Goal: Task Accomplishment & Management: Manage account settings

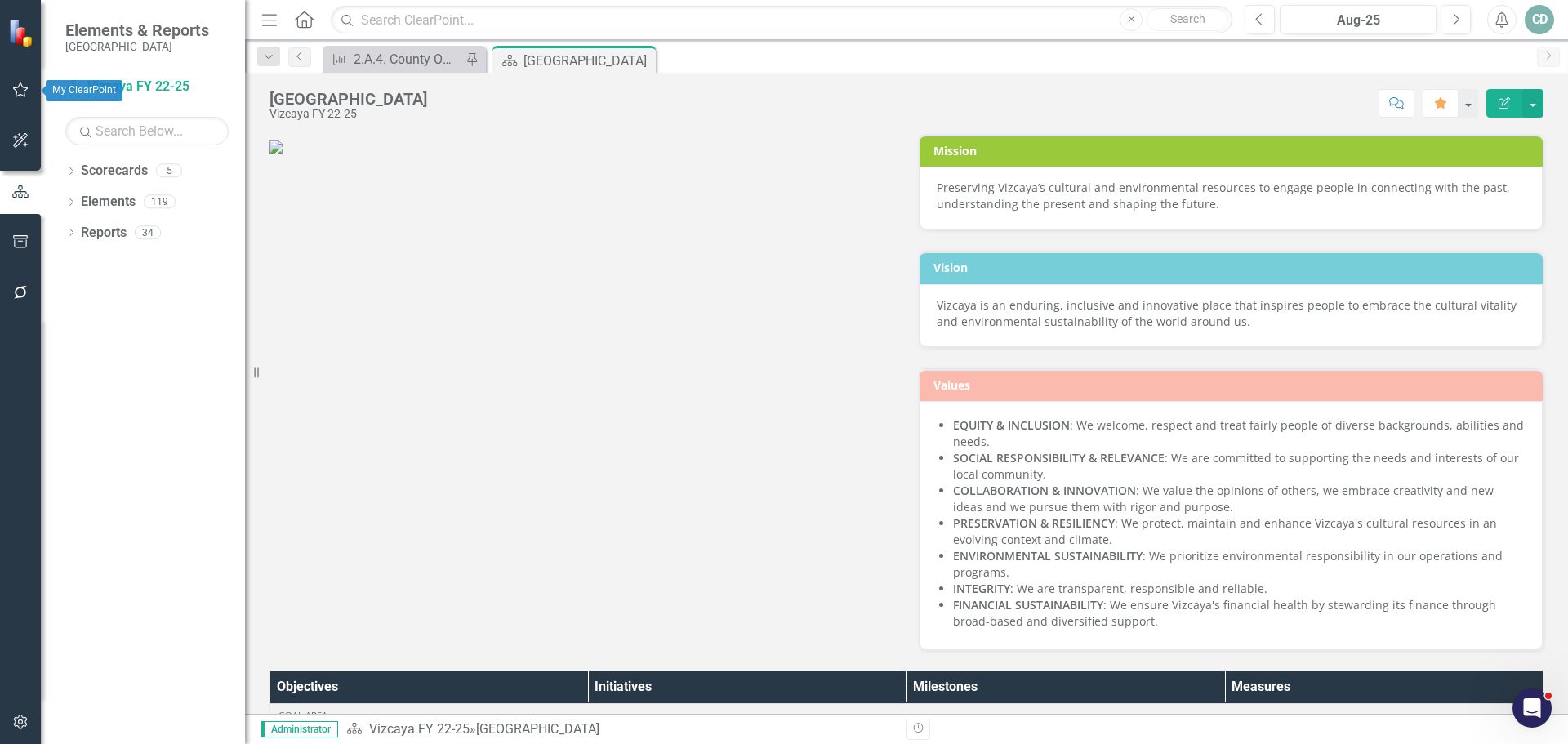
click at [18, 86] on icon "button" at bounding box center [21, 90] width 17 height 13
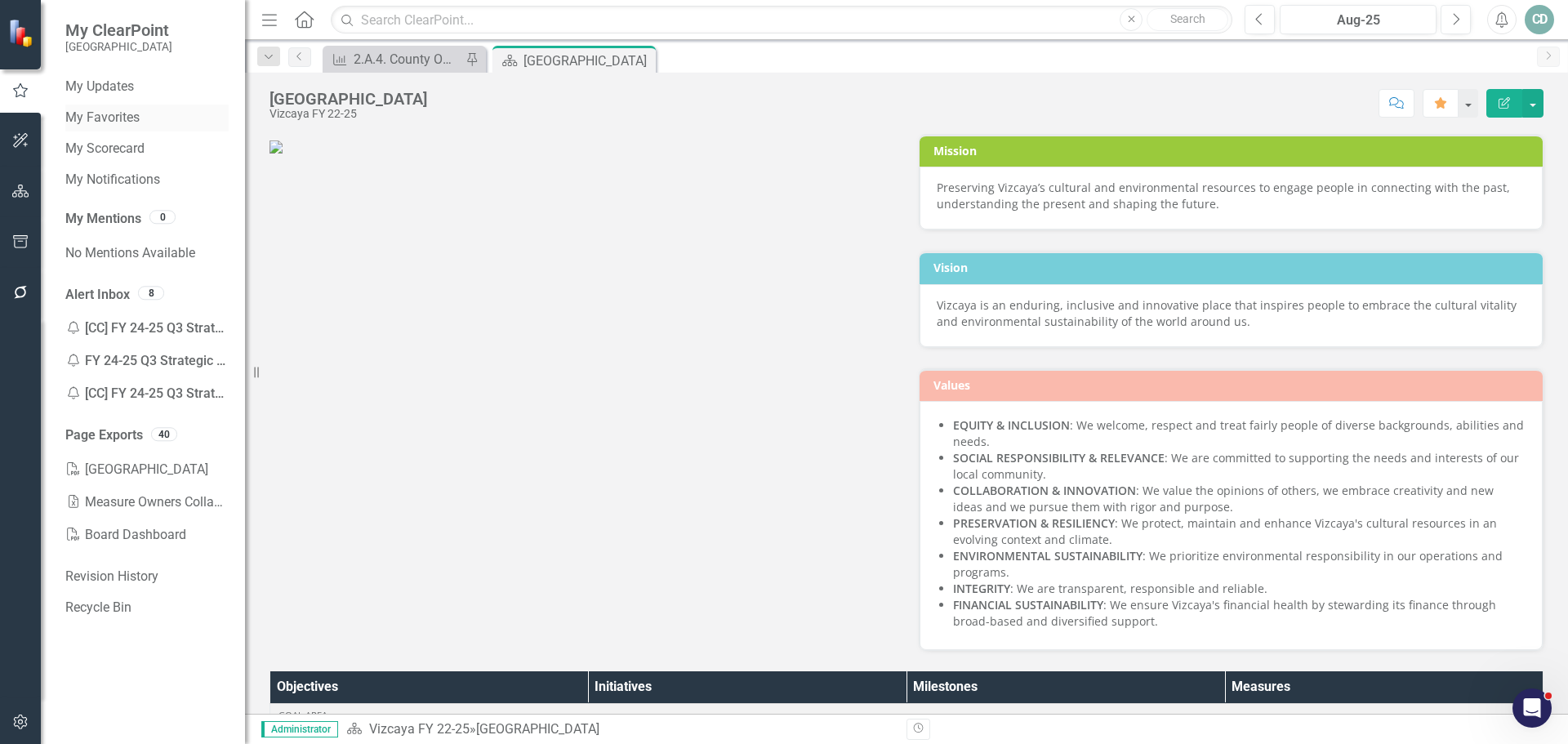
click at [109, 115] on link "My Favorites" at bounding box center [147, 117] width 164 height 19
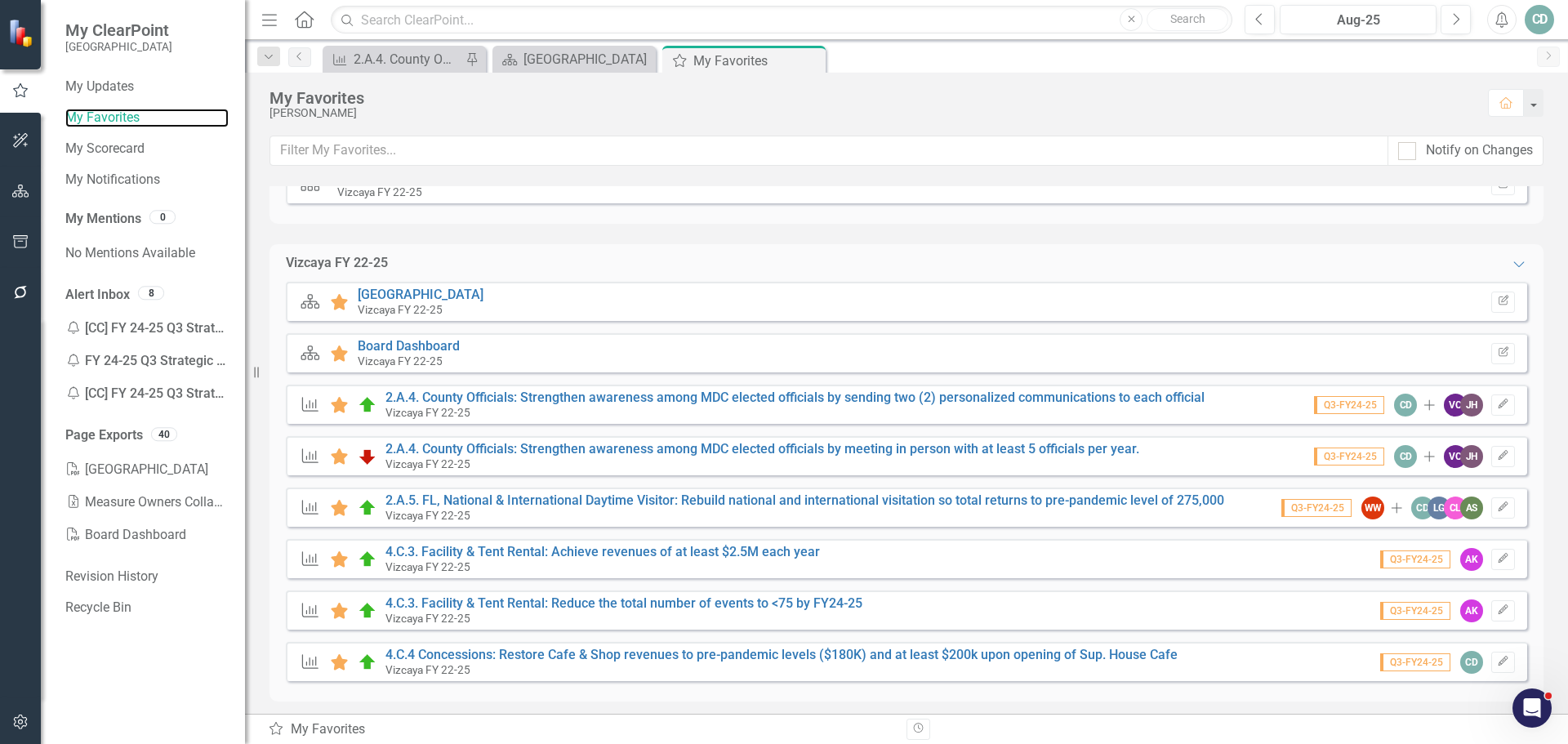
scroll to position [68, 0]
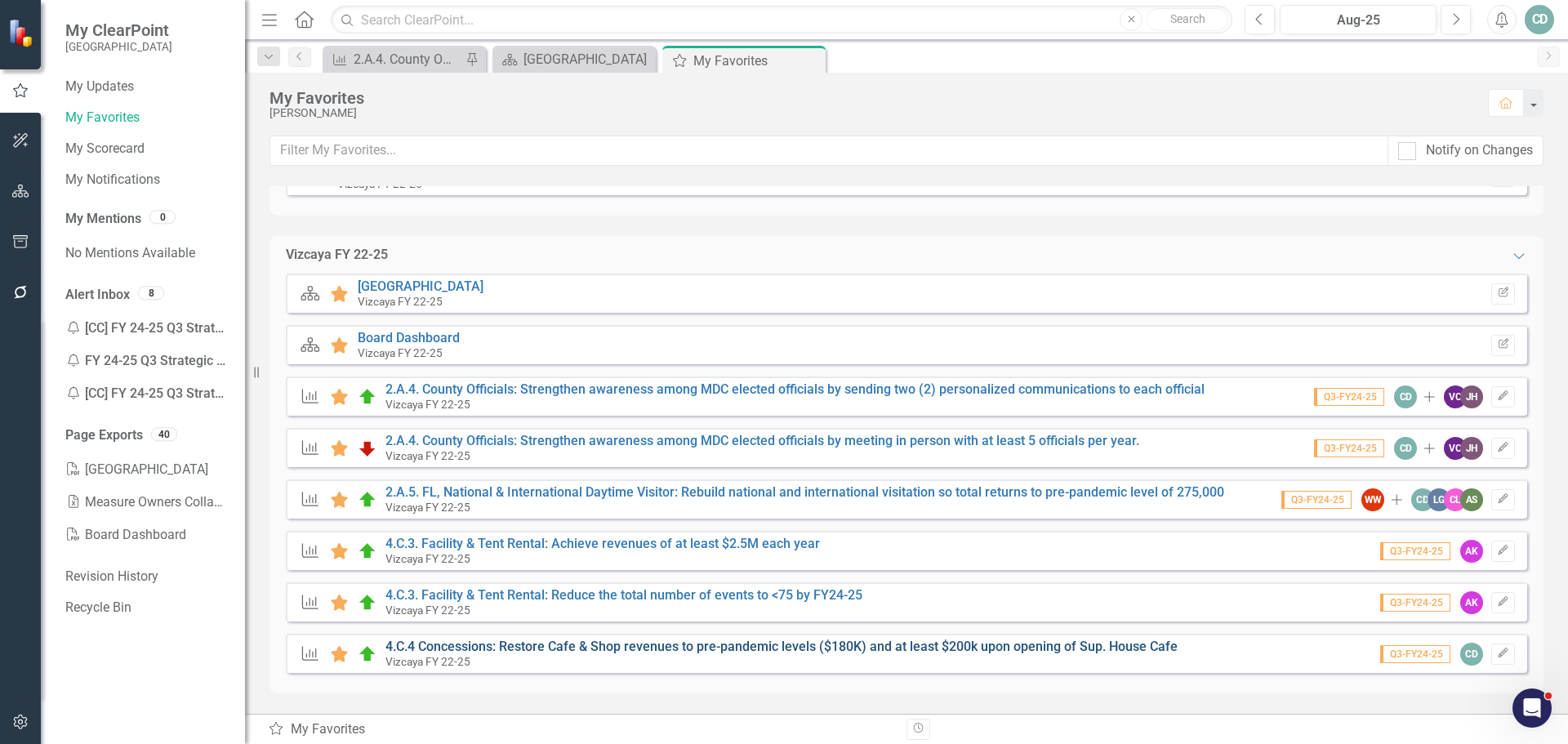
click at [679, 651] on link "4.C.4 Concessions: Restore Cafe & Shop revenues to pre-pandemic levels ($180K) …" at bounding box center [782, 646] width 792 height 16
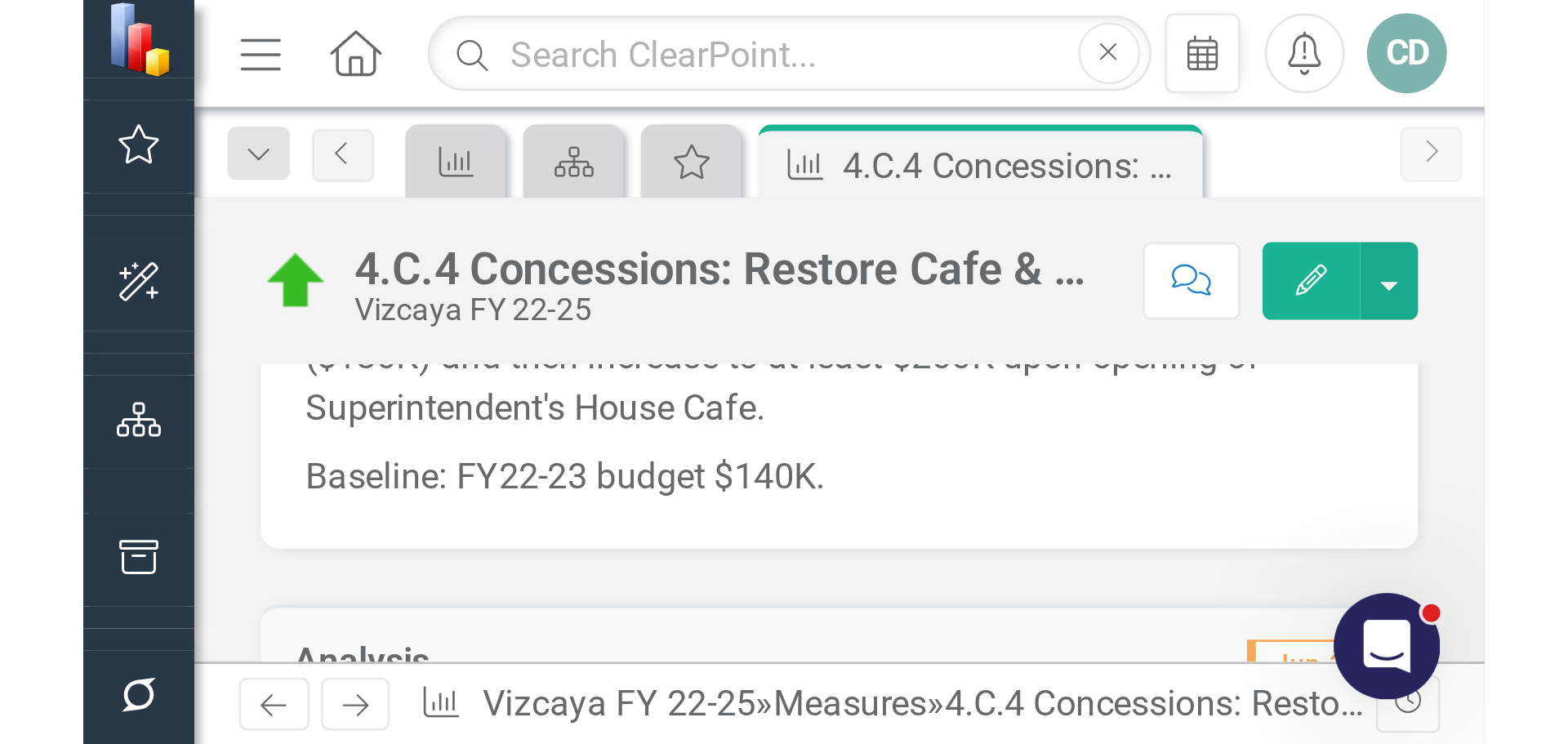
scroll to position [408, 0]
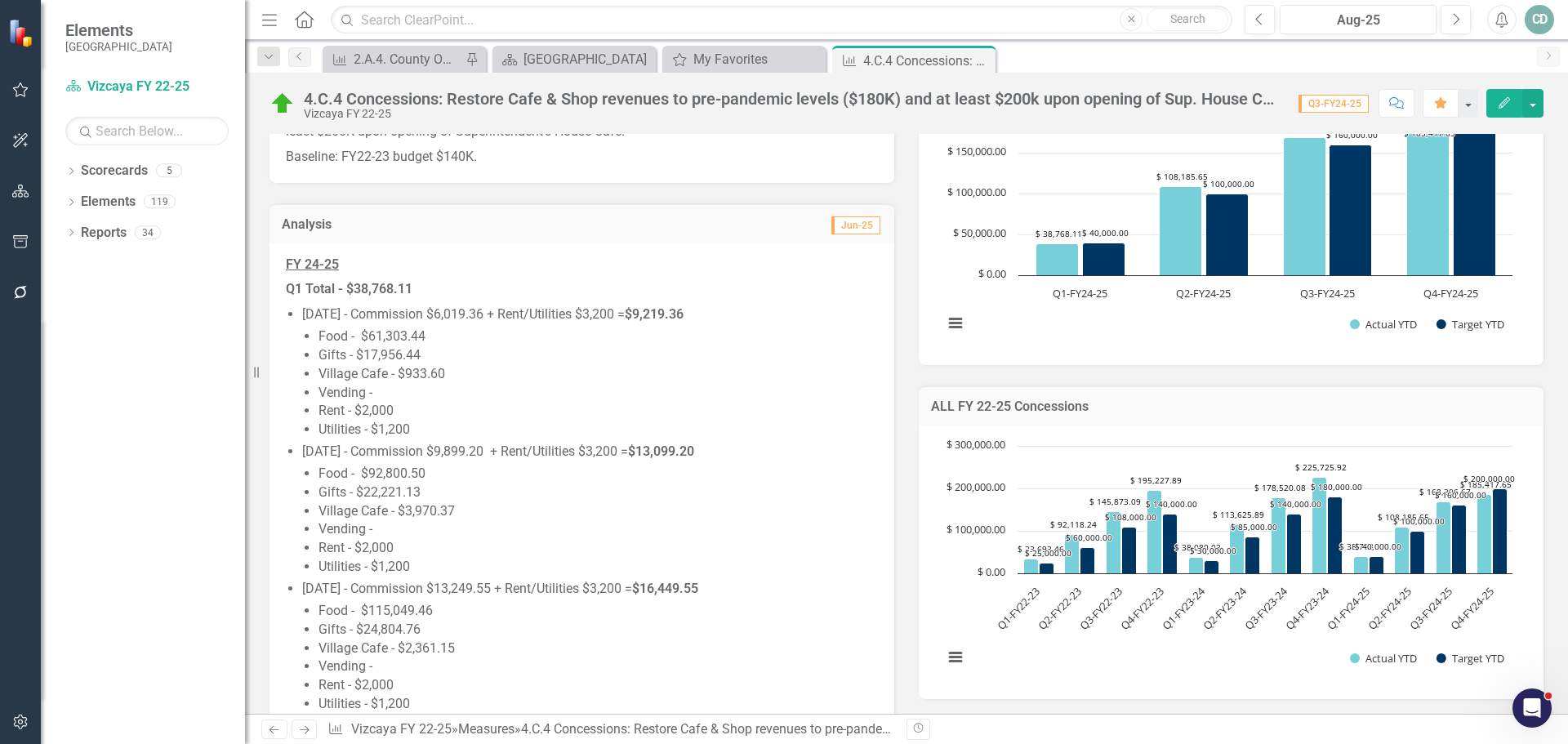
click at [629, 373] on li "Village Cafe - $933.60" at bounding box center [597, 374] width 559 height 19
click at [628, 373] on li "Village Cafe - $933.60" at bounding box center [597, 374] width 559 height 19
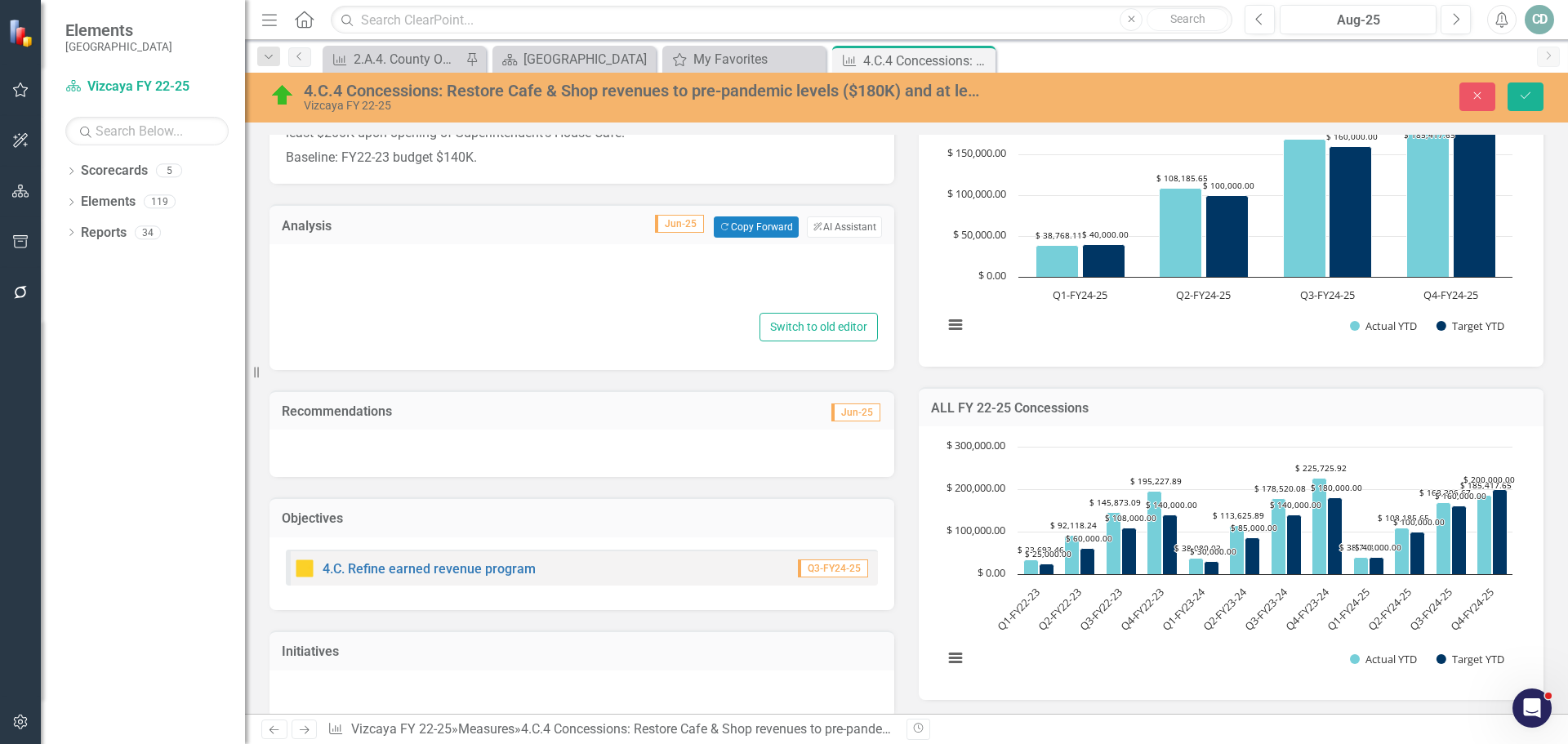
type textarea "<p><u><strong>FY 24-25</strong></u></p> <p><strong>Q1 Total - $38,768.11</stron…"
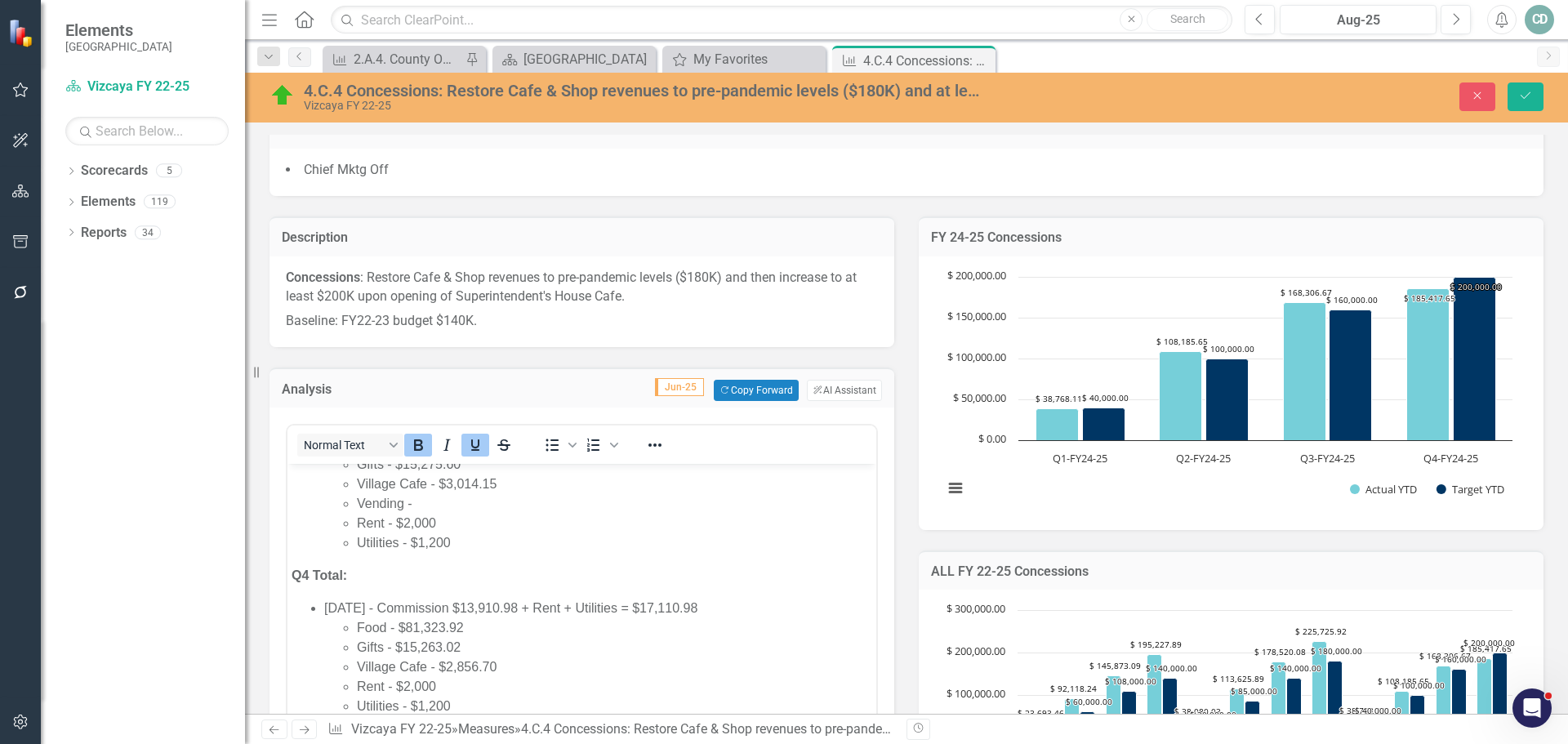
scroll to position [1389, 0]
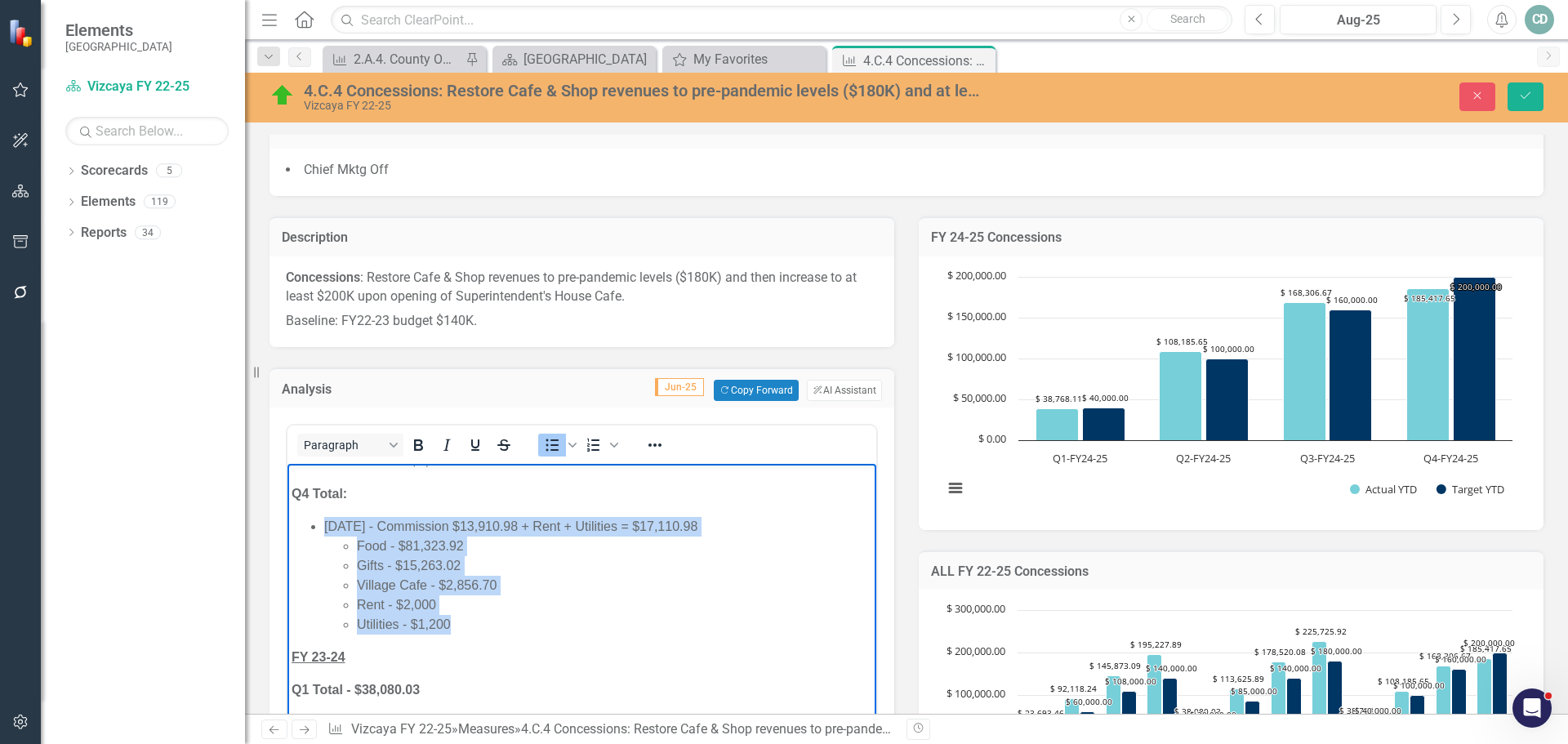
drag, startPoint x: 319, startPoint y: 525, endPoint x: 472, endPoint y: 618, distance: 179.0
click at [472, 618] on ul "[DATE] - Commission $13,910.98 + Rent + Utilities = $17,110.98 Food - $81,323.9…" at bounding box center [582, 576] width 581 height 117
copy li "[DATE] - Commission $13,910.98 + Rent + Utilities = $17,110.98 Food - $81,323.9…"
click at [475, 625] on li "Utilities - $1,200" at bounding box center [615, 625] width 516 height 20
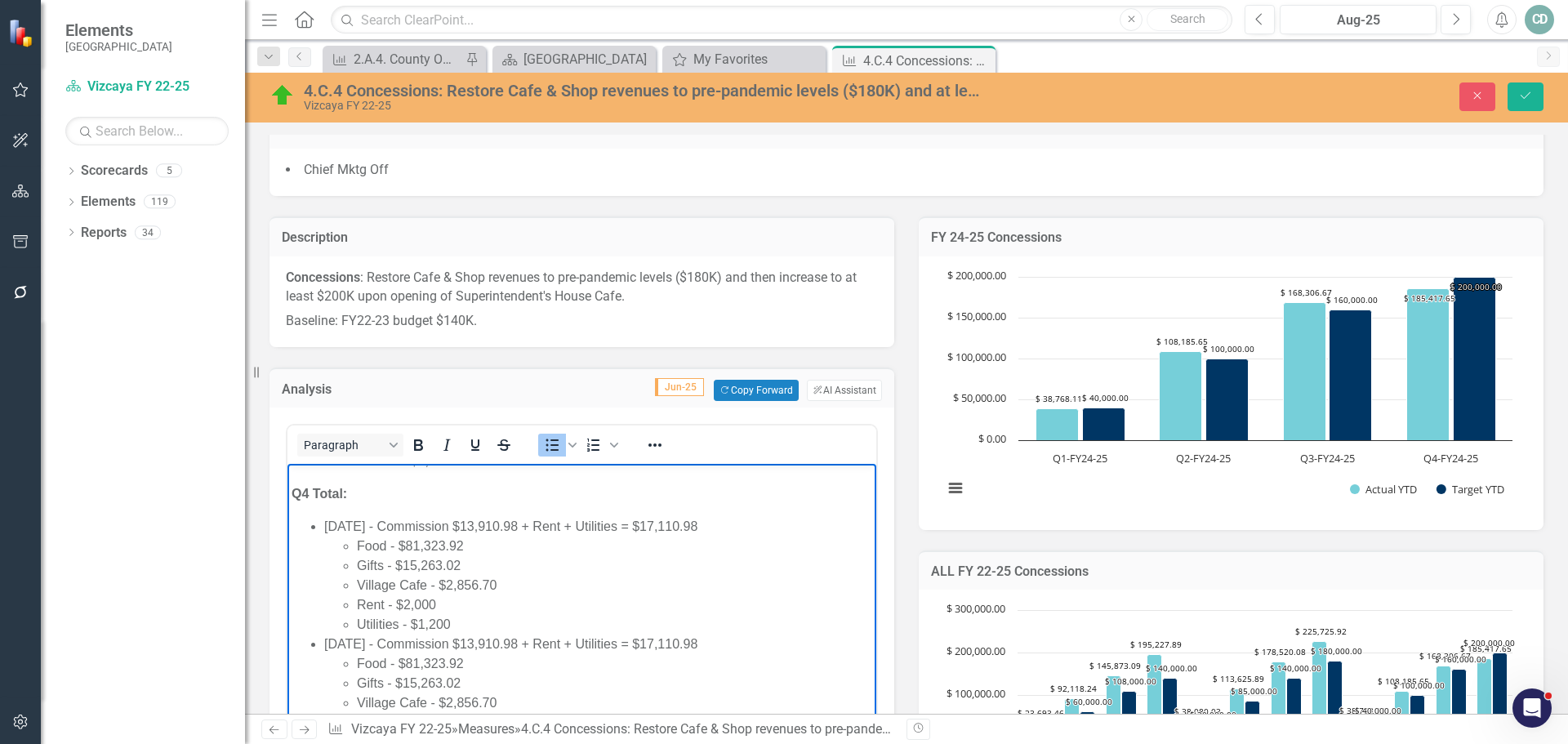
click at [330, 645] on li "[DATE] - Commission $13,910.98 + Rent + Utilities = $17,110.98 Food - $81,323.9…" at bounding box center [597, 694] width 548 height 117
click at [547, 642] on li "[DATE] - Commission $13,910.98 + Rent + Utilities = $17,110.98 Food - $81,323.9…" at bounding box center [597, 694] width 548 height 117
click at [682, 641] on li "[DATE] - Commission + Rent + Utilities = $17,110.98 Food - $81,323.92 Gifts - $…" at bounding box center [597, 694] width 548 height 117
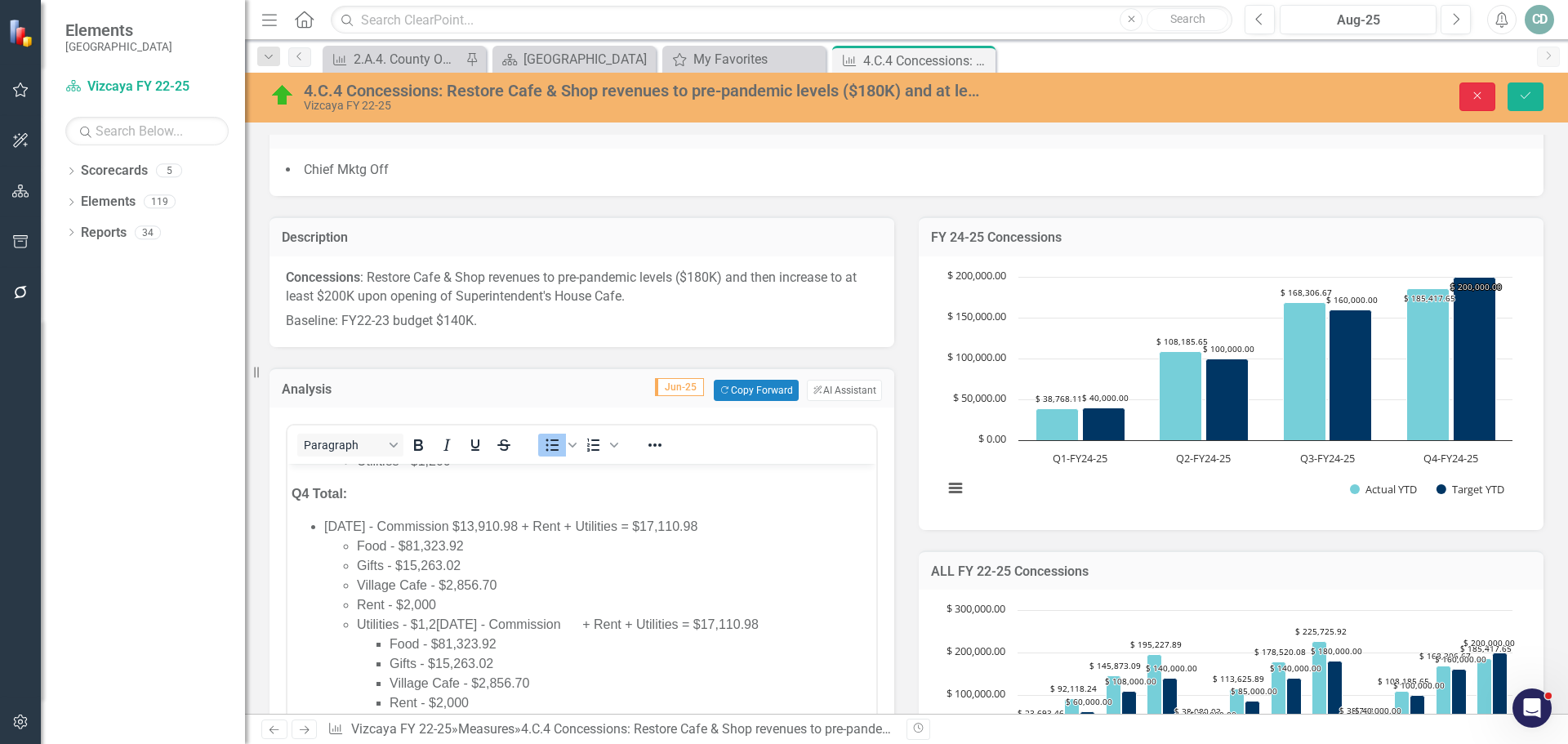
click at [1481, 93] on icon "Close" at bounding box center [1477, 96] width 15 height 12
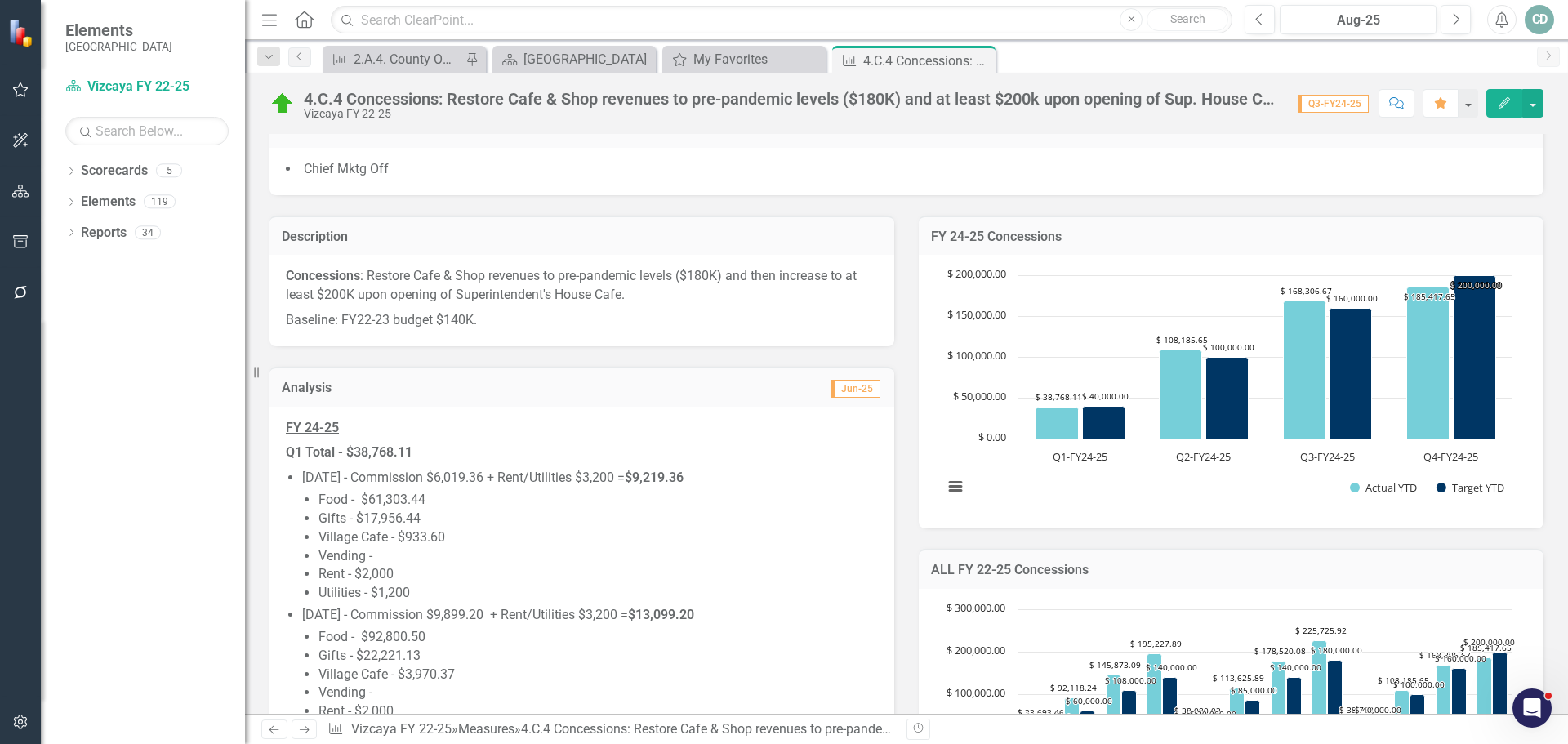
click at [598, 543] on li "Village Cafe - $933.60" at bounding box center [597, 537] width 559 height 19
click at [598, 542] on li "Village Cafe - $933.60" at bounding box center [597, 537] width 559 height 19
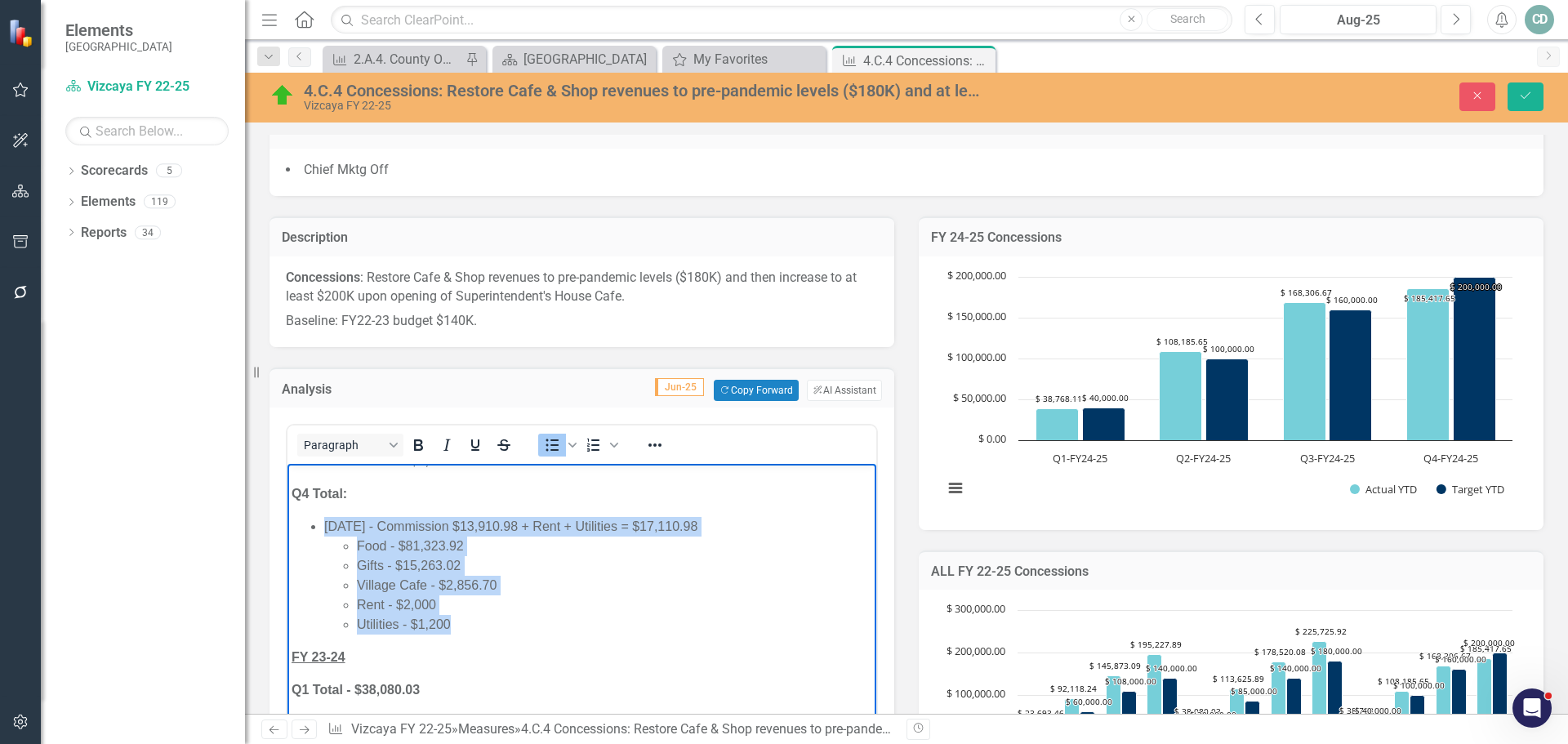
drag, startPoint x: 323, startPoint y: 525, endPoint x: 474, endPoint y: 621, distance: 178.9
click at [474, 621] on ul "[DATE] - Commission $13,910.98 + Rent + Utilities = $17,110.98 Food - $81,323.9…" at bounding box center [582, 576] width 581 height 117
copy li "[DATE] - Commission $13,910.98 + Rent + Utilities = $17,110.98 Food - $81,323.9…"
click at [472, 632] on li "Utilities - $1,200" at bounding box center [615, 625] width 516 height 20
click at [478, 631] on li "Utilities - $1,200" at bounding box center [615, 625] width 516 height 20
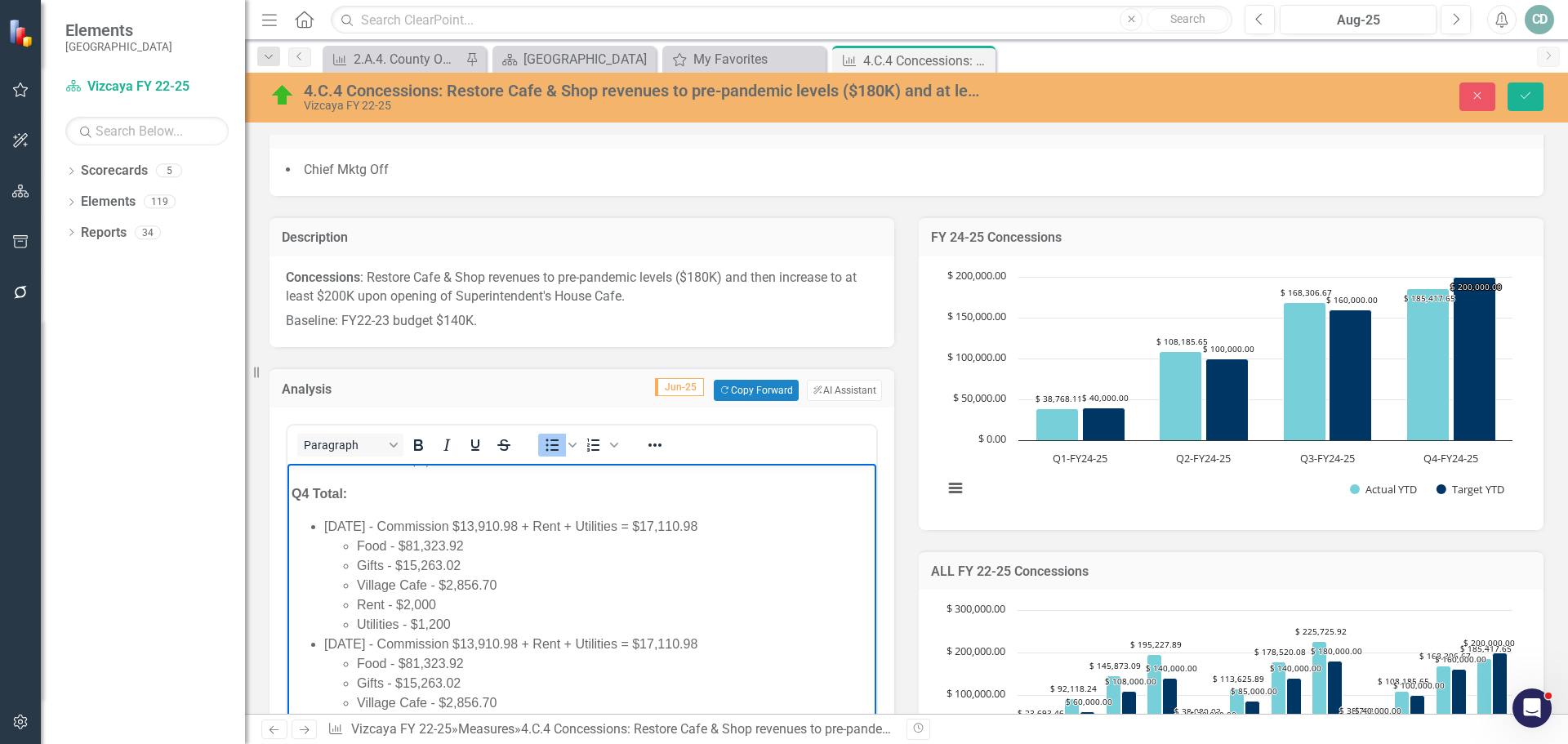
click at [478, 625] on li "Utilities - $1,200" at bounding box center [615, 625] width 516 height 20
click at [335, 663] on li "[DATE] - Commission $13,910.98 + Rent + Utilities = $17,110.98 Food - $81,323.9…" at bounding box center [597, 713] width 548 height 117
click at [549, 663] on li "[DATE] - Commission $13,910.98 + Rent + Utilities = $17,110.98 Food - $81,323.9…" at bounding box center [597, 713] width 548 height 117
click at [673, 661] on li "[DATE] - Commission + Rent + Utilities = $17,110.98 Food - $81,323.92 Gifts - $…" at bounding box center [597, 713] width 548 height 117
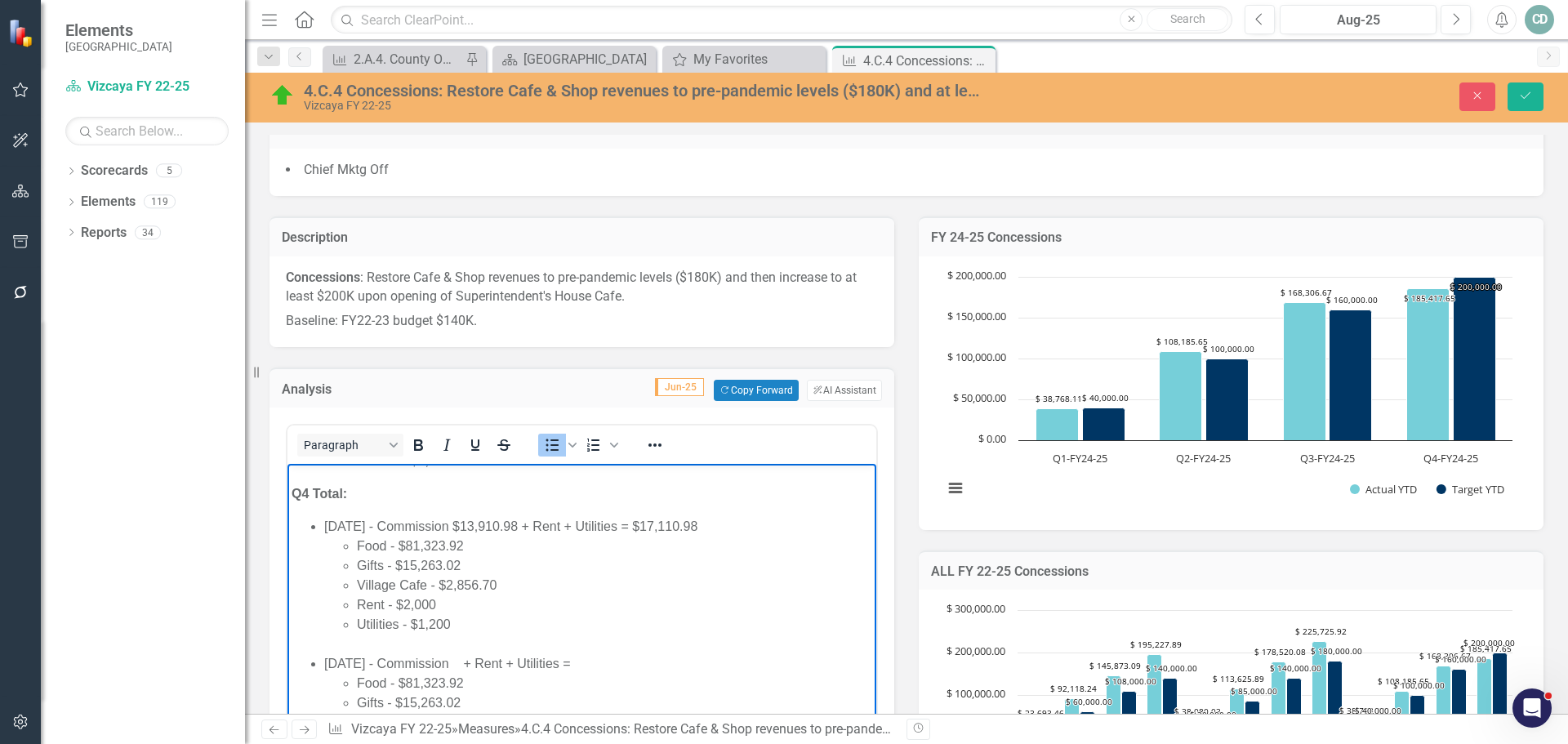
click at [478, 683] on li "Food - $81,323.92" at bounding box center [615, 684] width 516 height 20
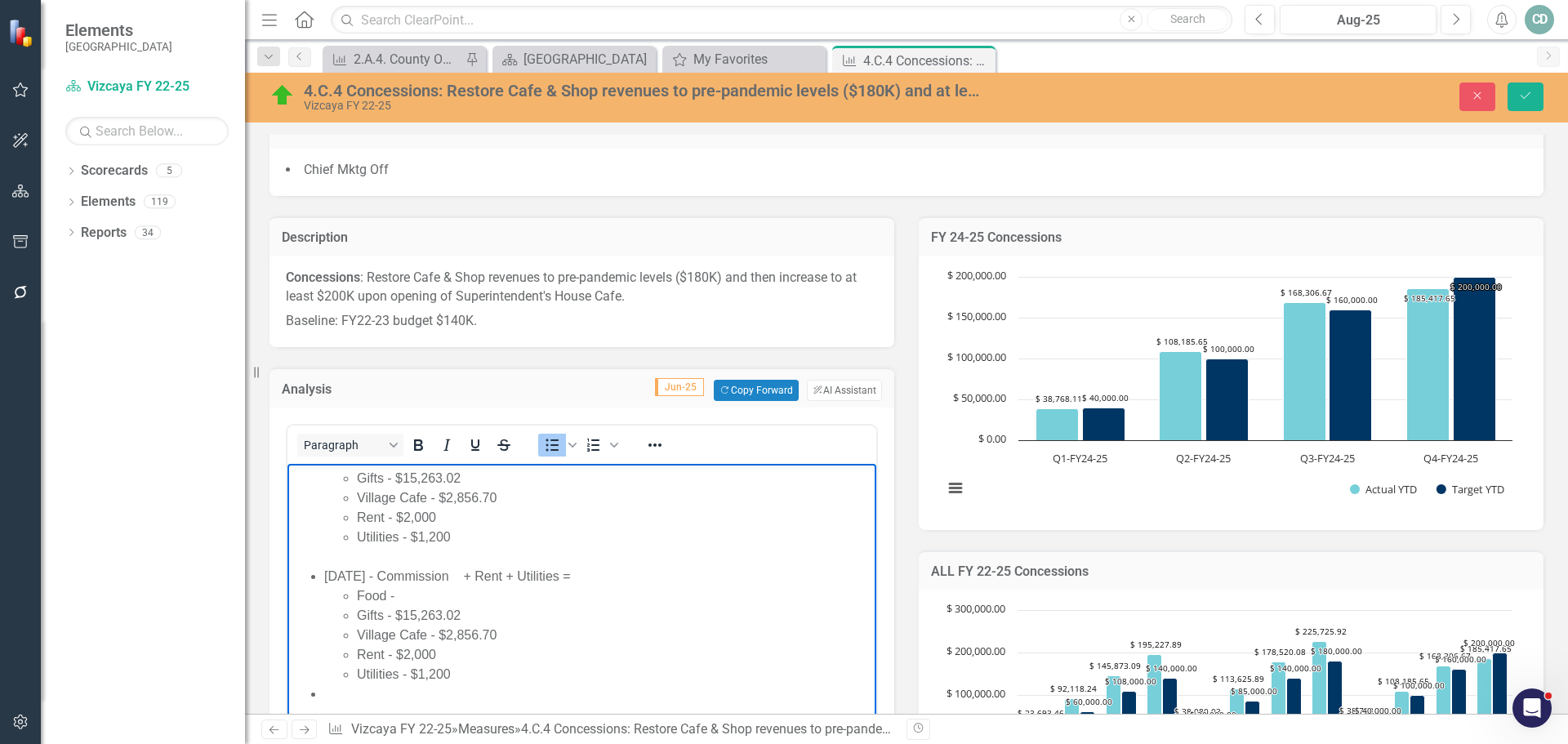
scroll to position [1471, 0]
click at [465, 618] on li "Gifts - $15,263.02" at bounding box center [615, 622] width 516 height 20
click at [505, 641] on li "Village Cafe - $2,856.70" at bounding box center [615, 641] width 516 height 20
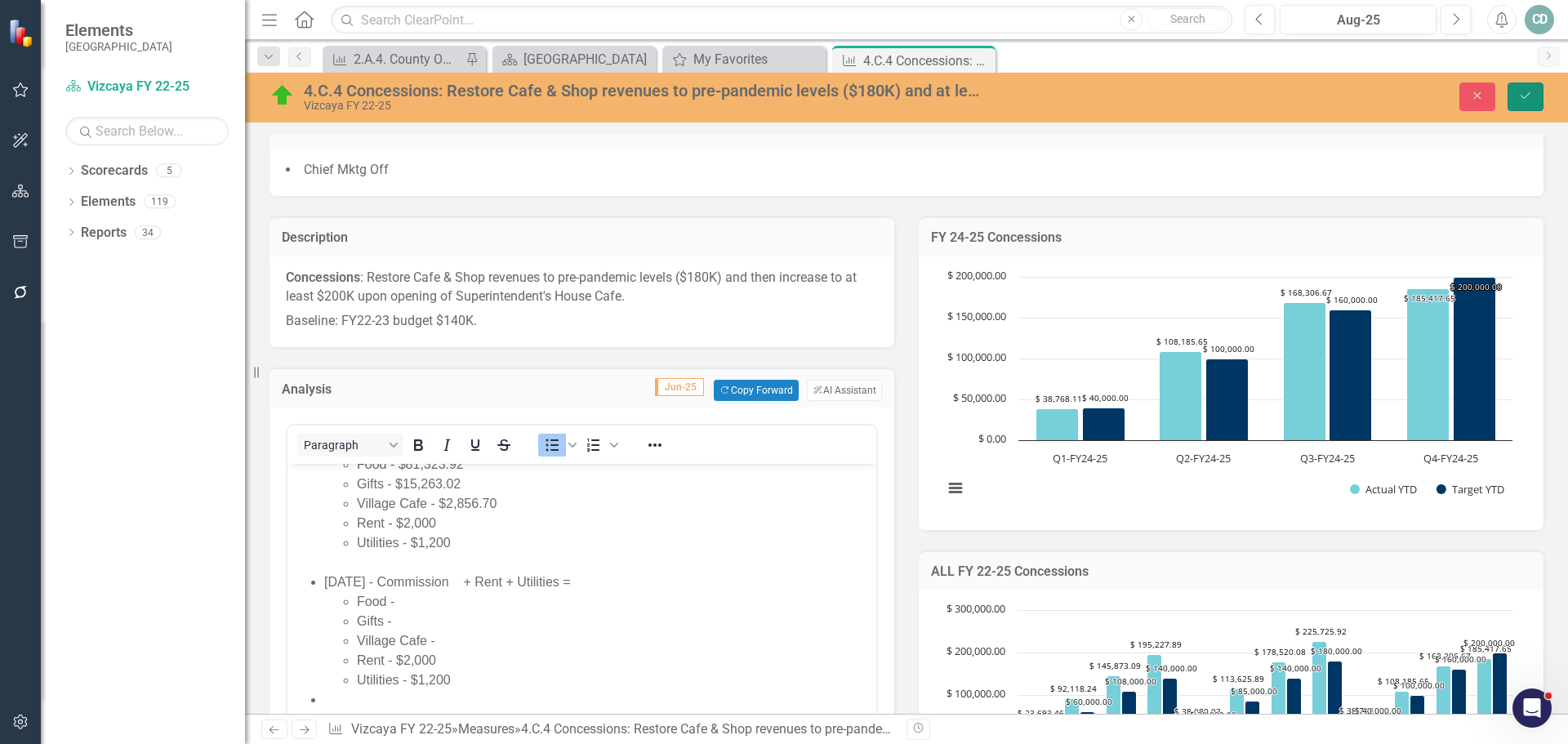
click at [1528, 92] on icon "Save" at bounding box center [1525, 96] width 15 height 12
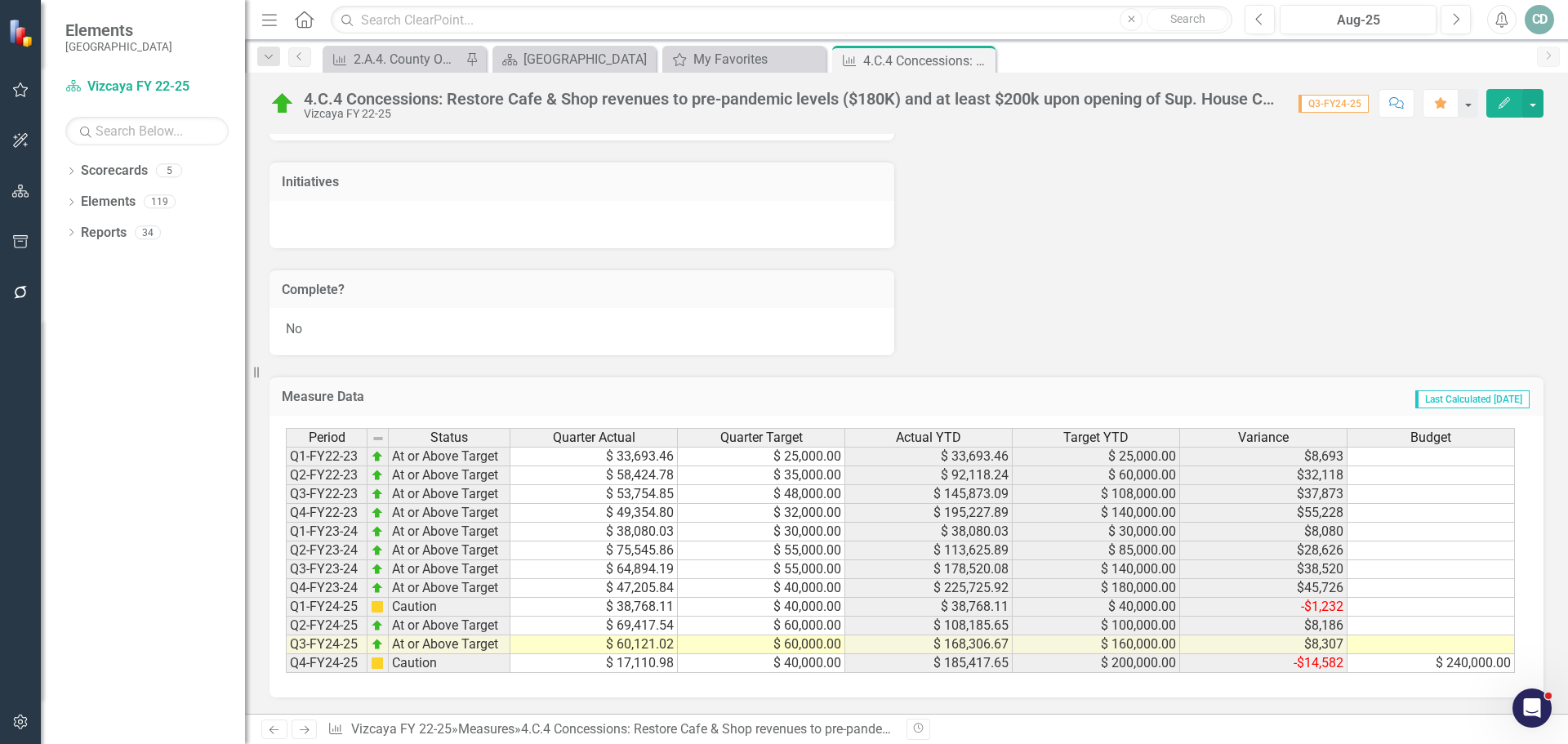
scroll to position [5695, 0]
click at [645, 661] on td "$ 17,110.98" at bounding box center [594, 664] width 168 height 19
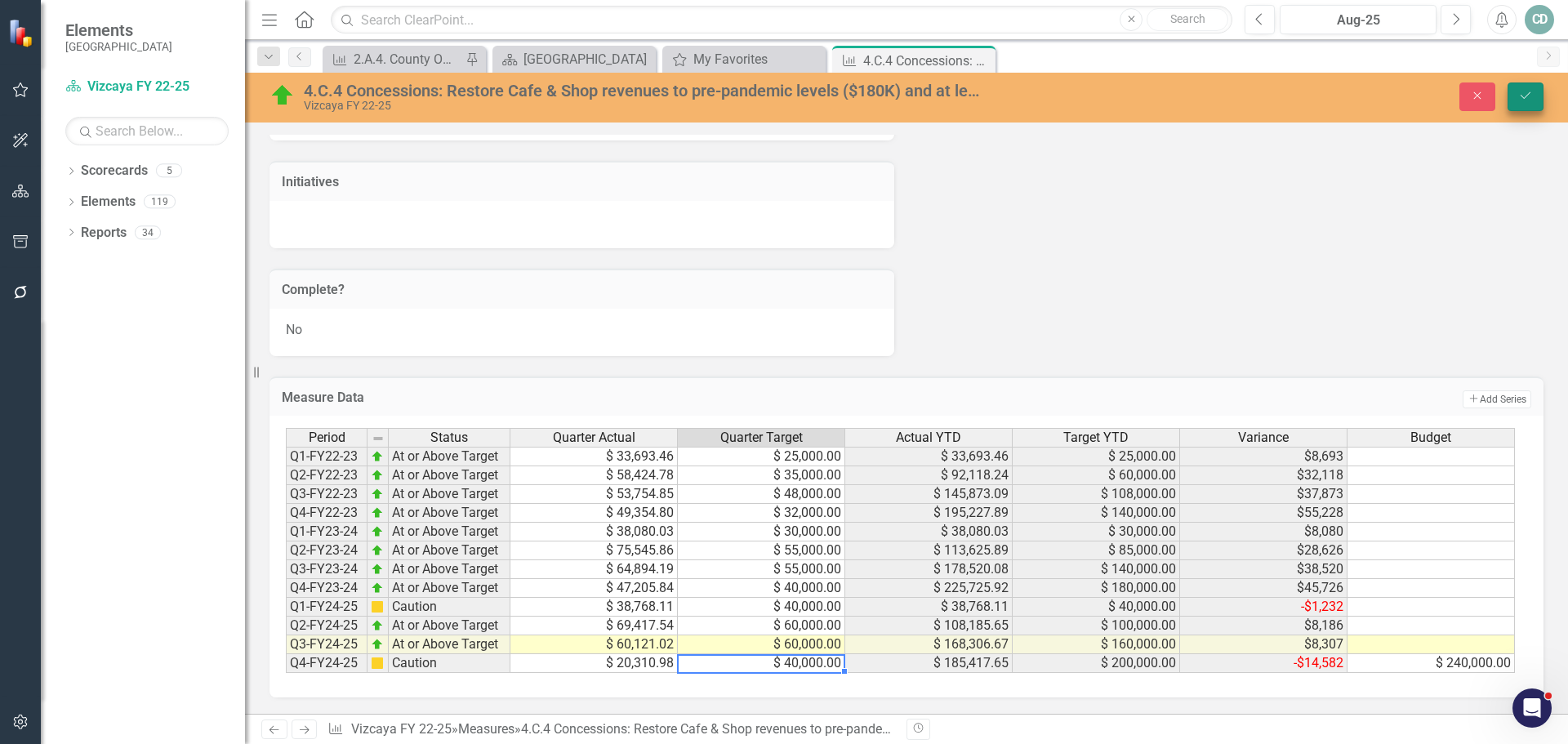
type textarea "40000"
click at [1527, 94] on icon "Save" at bounding box center [1525, 96] width 15 height 12
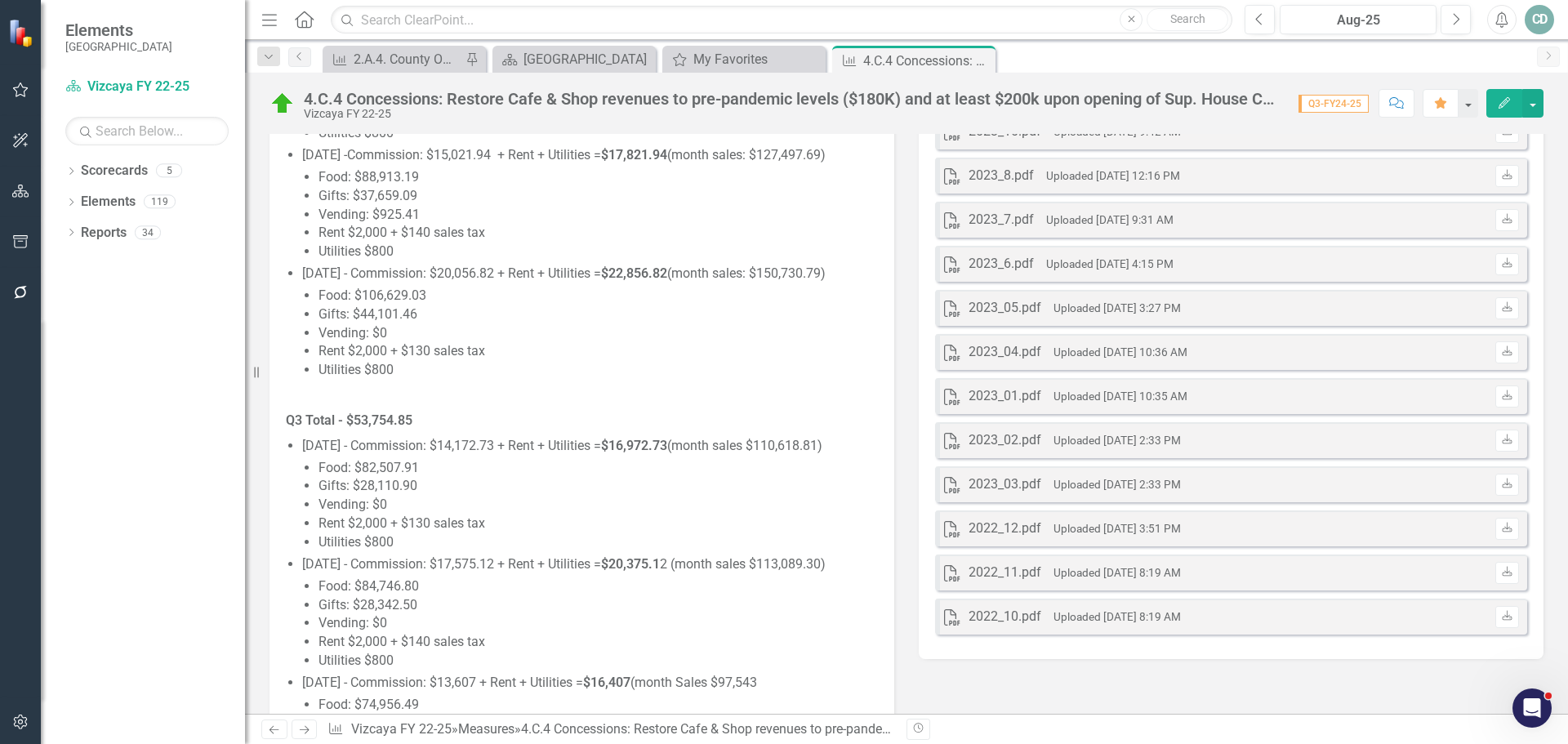
scroll to position [4306, 0]
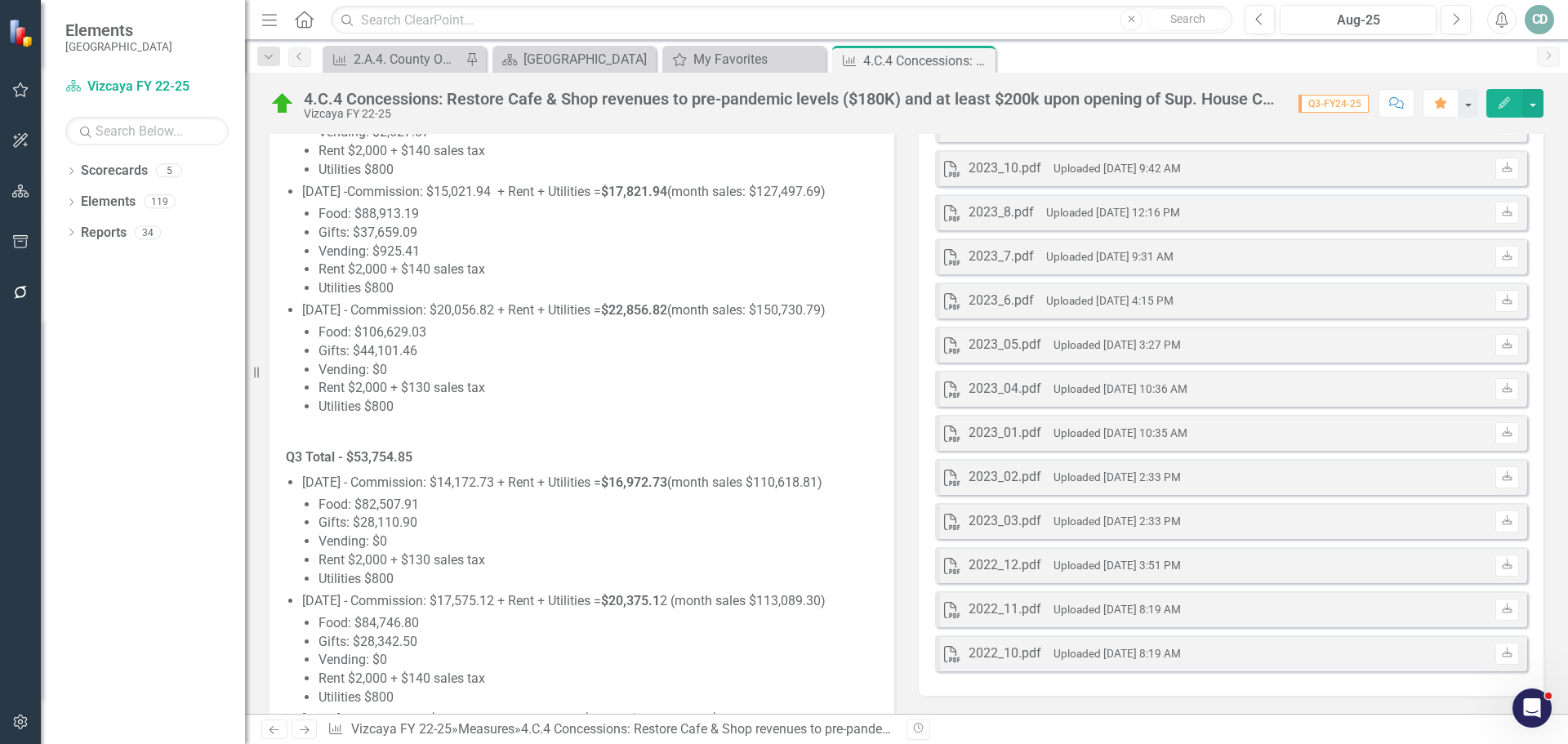
click at [1328, 431] on div "PDF 2023_01.pdf Uploaded [DATE] 10:35 AM Download" at bounding box center [1231, 432] width 592 height 36
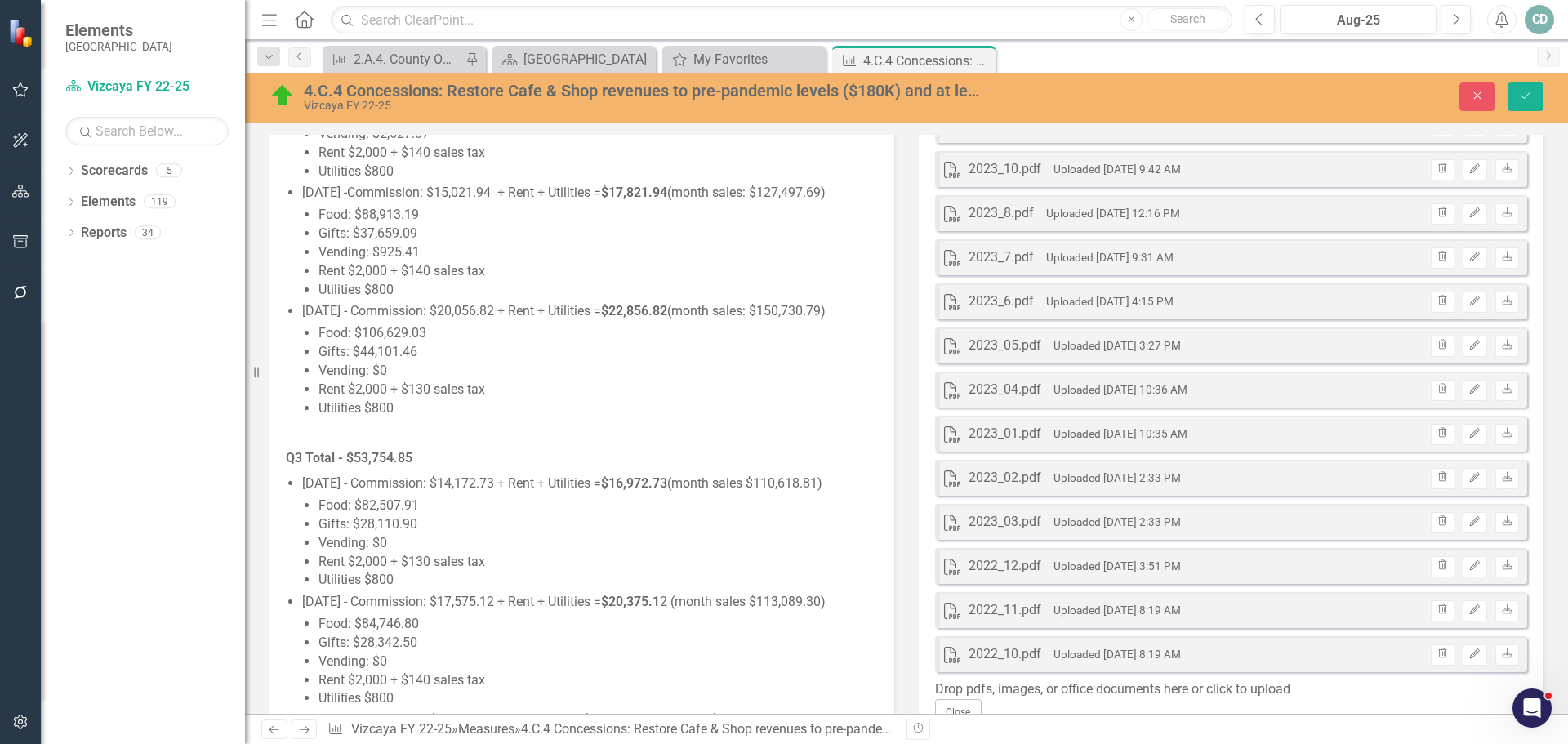
click at [1167, 688] on div "Drop pdfs, images, or office documents here or click to upload" at bounding box center [1231, 689] width 592 height 19
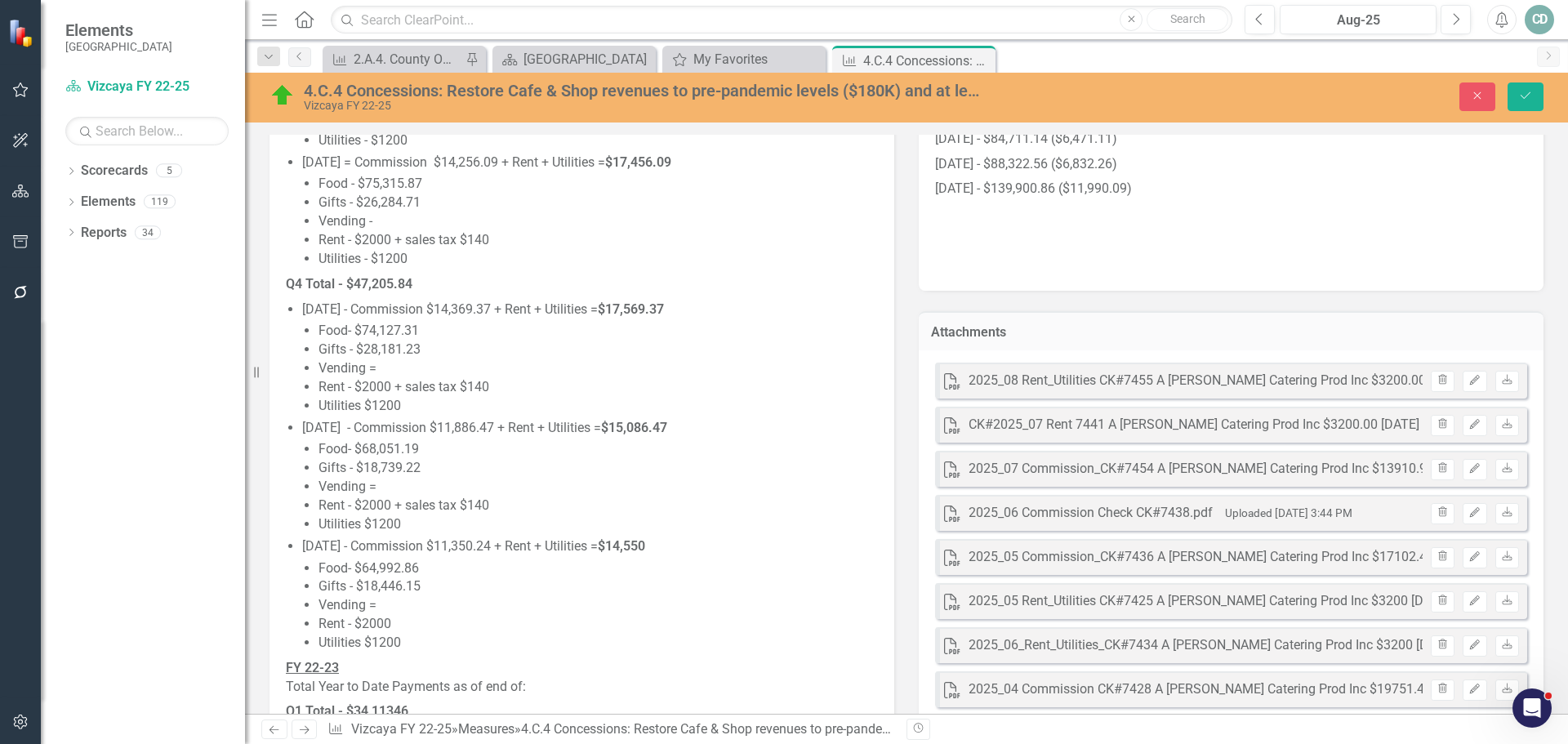
scroll to position [3244, 0]
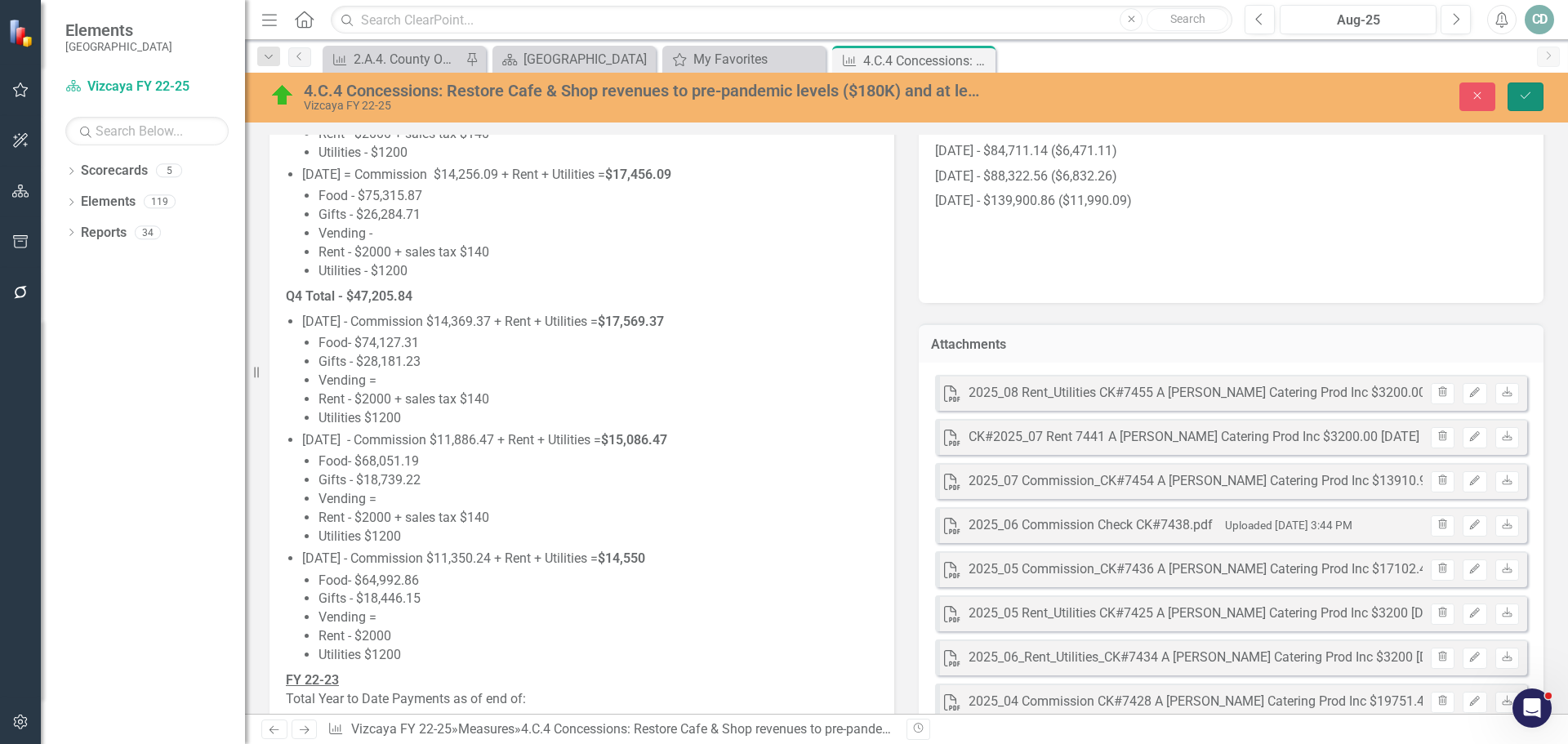
click at [1527, 99] on icon "Save" at bounding box center [1525, 96] width 15 height 12
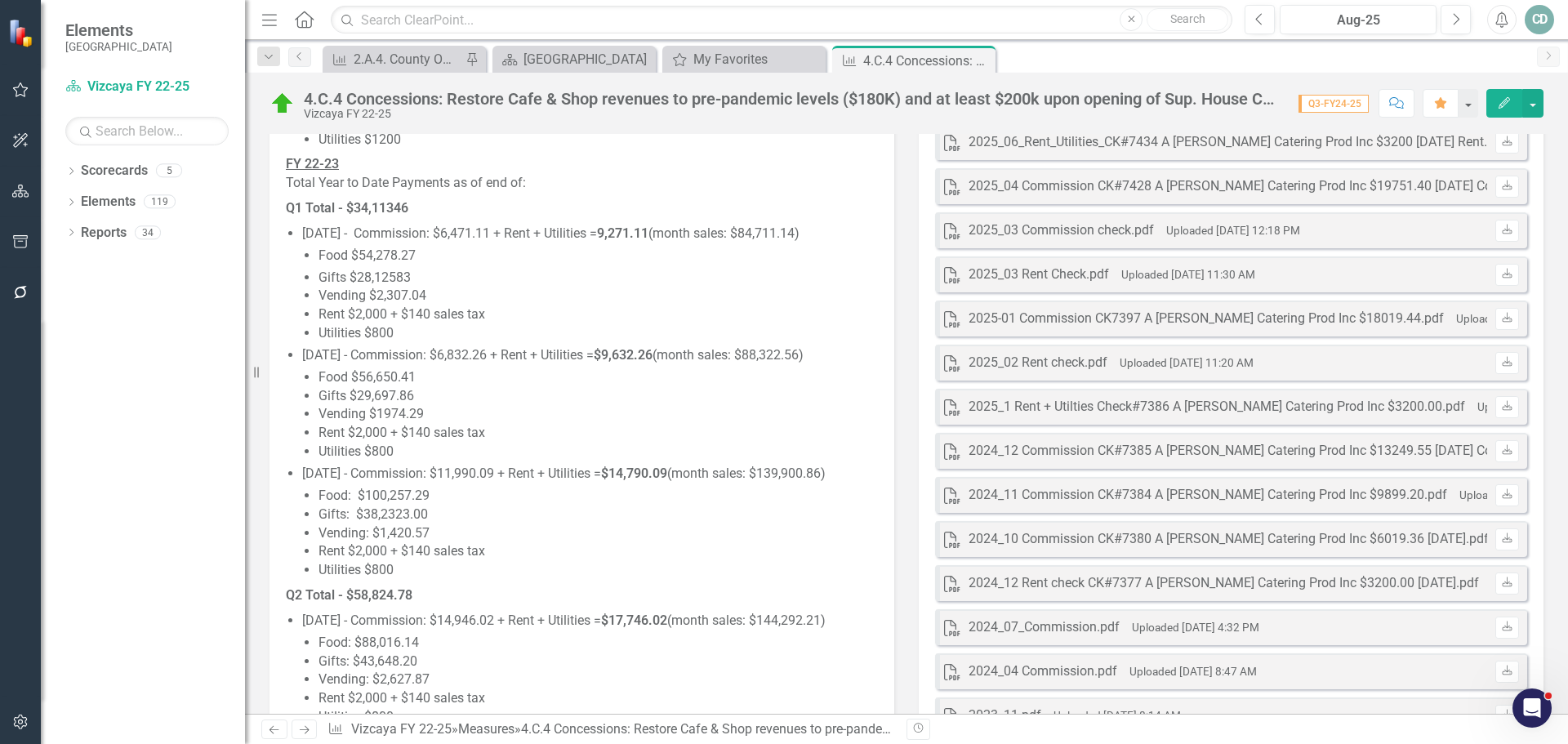
scroll to position [4004, 0]
